Goal: Check status

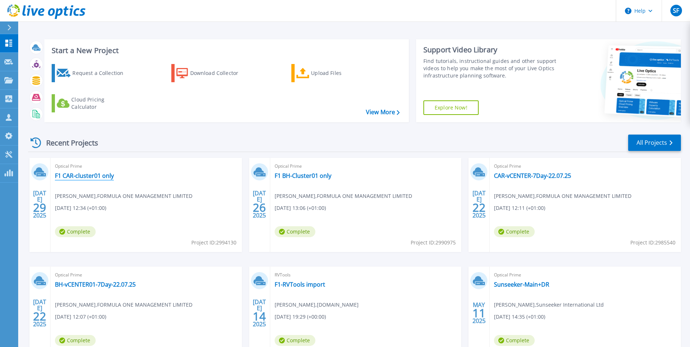
click at [83, 175] on link "F1 CAR-cluster01 only" at bounding box center [84, 175] width 59 height 7
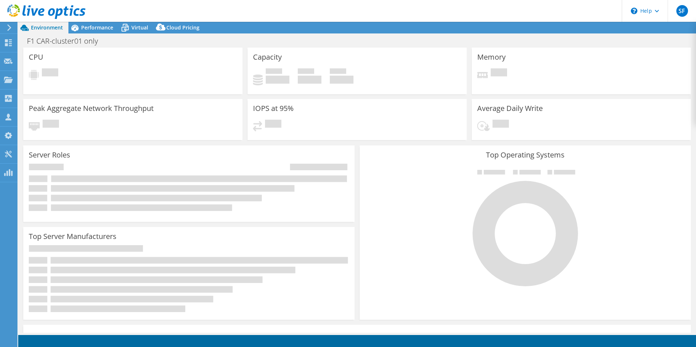
select select "EULondon"
select select "USD"
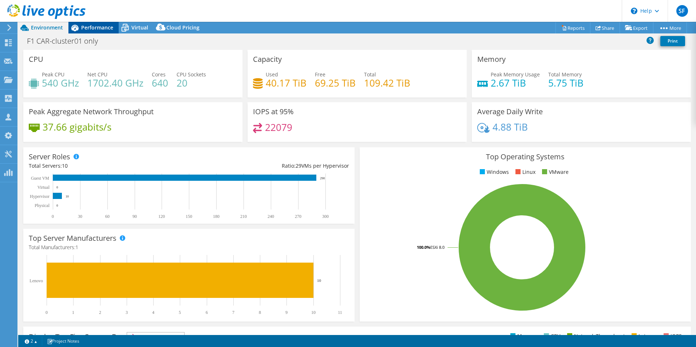
click at [93, 31] on div "Performance" at bounding box center [93, 28] width 50 height 12
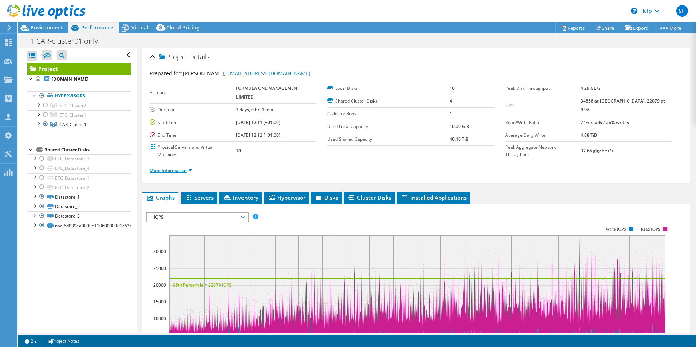
click at [176, 172] on link "More Information" at bounding box center [171, 170] width 43 height 6
